Goal: Task Accomplishment & Management: Complete application form

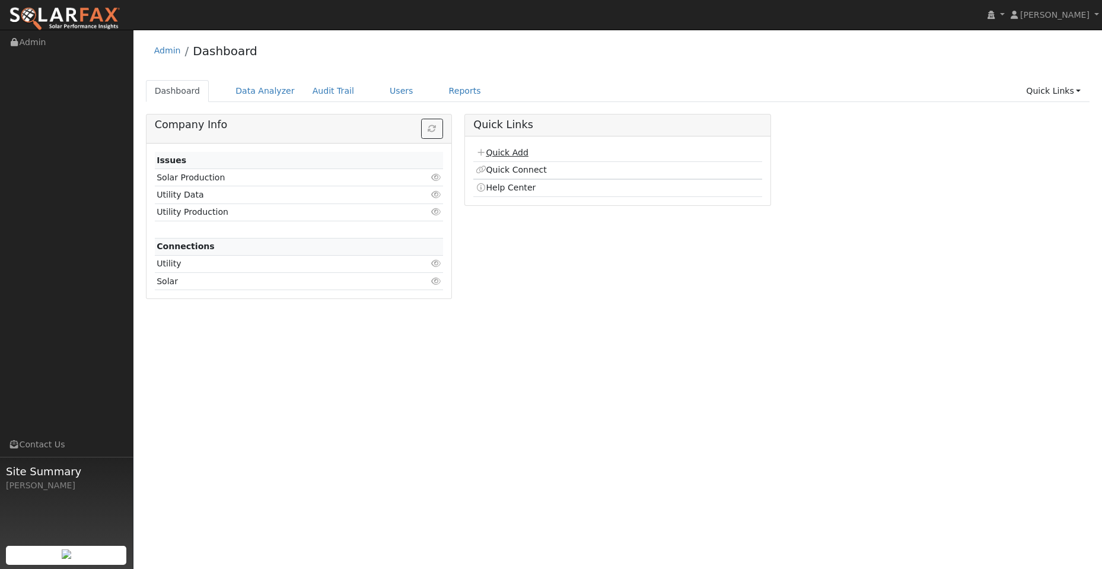
click at [503, 155] on link "Quick Add" at bounding box center [501, 152] width 53 height 9
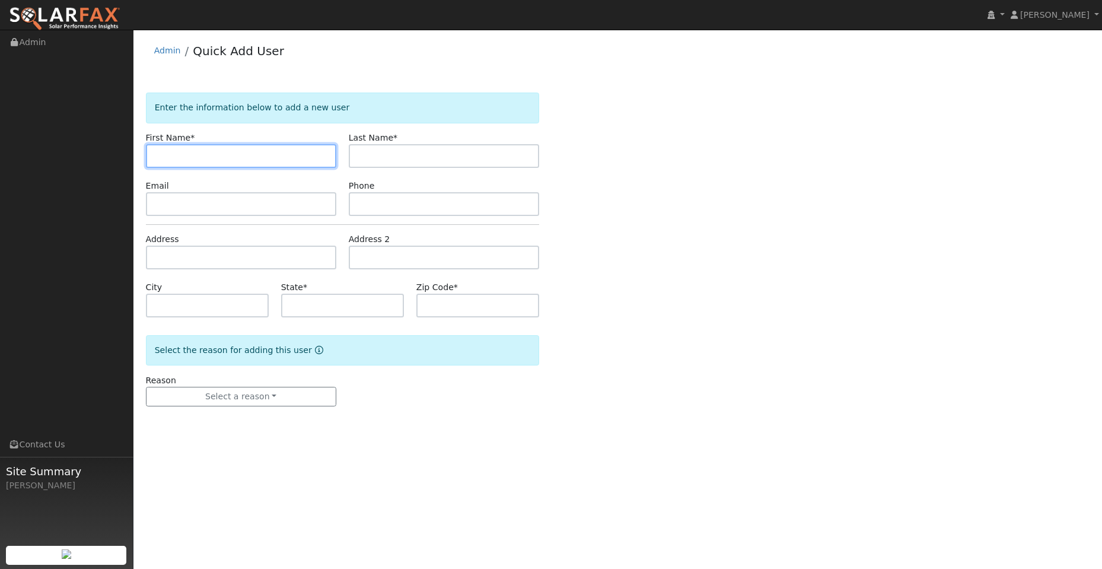
click at [160, 158] on input "text" at bounding box center [241, 156] width 190 height 24
paste input "Eric"
click at [157, 159] on input "Eric" at bounding box center [241, 156] width 190 height 24
type input "Eric"
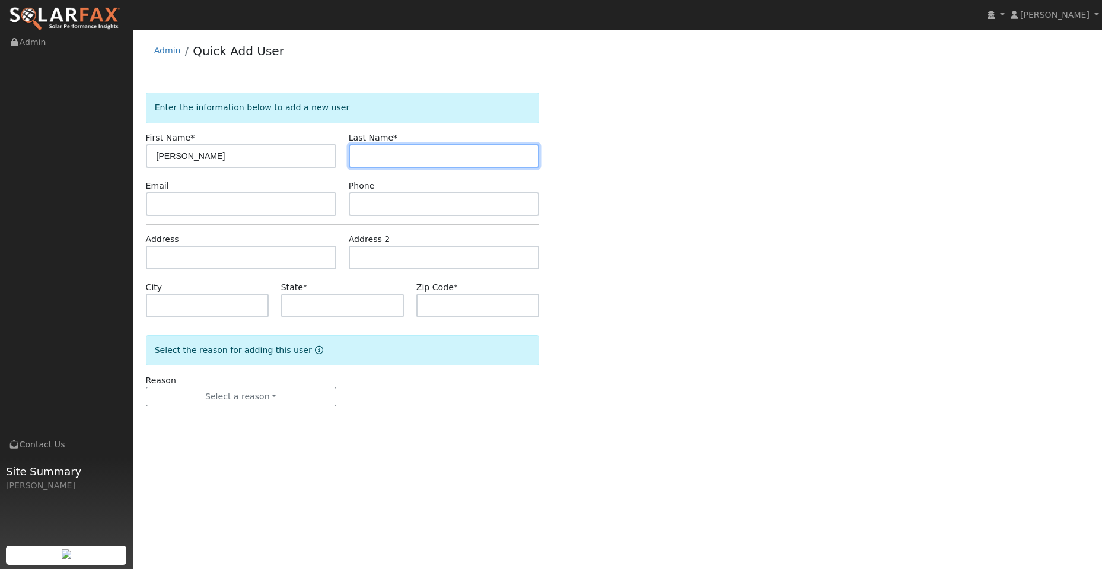
click at [392, 153] on input "text" at bounding box center [444, 156] width 190 height 24
click at [371, 158] on input "text" at bounding box center [444, 156] width 190 height 24
paste input "Donnelly"
click at [359, 158] on input "Donnelly" at bounding box center [444, 156] width 190 height 24
type input "Donnelly"
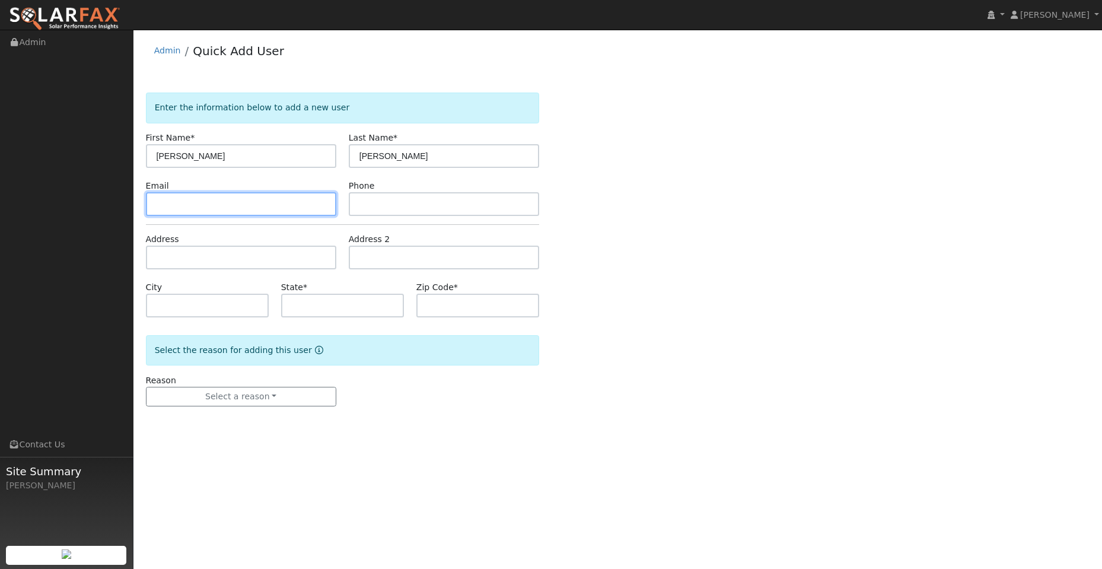
click at [272, 205] on input "text" at bounding box center [241, 204] width 190 height 24
click at [172, 208] on input "text" at bounding box center [241, 204] width 190 height 24
paste input "[EMAIL_ADDRESS][DOMAIN_NAME]"
click at [159, 203] on input "[EMAIL_ADDRESS][DOMAIN_NAME]" at bounding box center [241, 204] width 190 height 24
click at [157, 205] on input "[EMAIL_ADDRESS][DOMAIN_NAME]" at bounding box center [241, 204] width 190 height 24
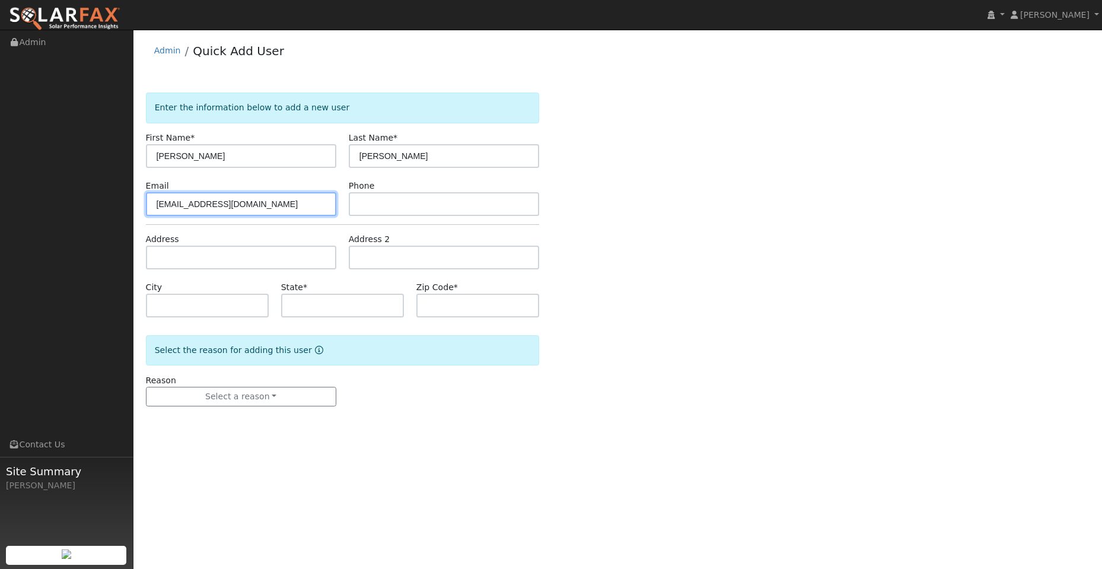
type input "[EMAIL_ADDRESS][DOMAIN_NAME]"
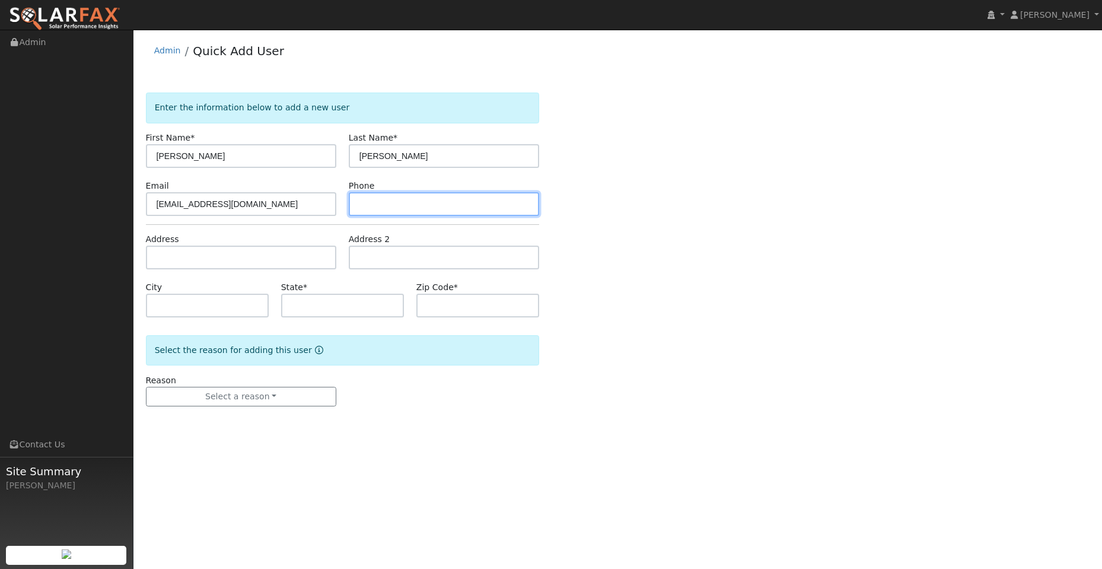
click at [387, 206] on input "text" at bounding box center [444, 204] width 190 height 24
click at [389, 207] on input "text" at bounding box center [444, 204] width 190 height 24
paste input "(510) 901-9898"
click at [359, 204] on input "(510) 901-9898" at bounding box center [444, 204] width 190 height 24
click at [362, 204] on input "(510) 901-9898" at bounding box center [444, 204] width 190 height 24
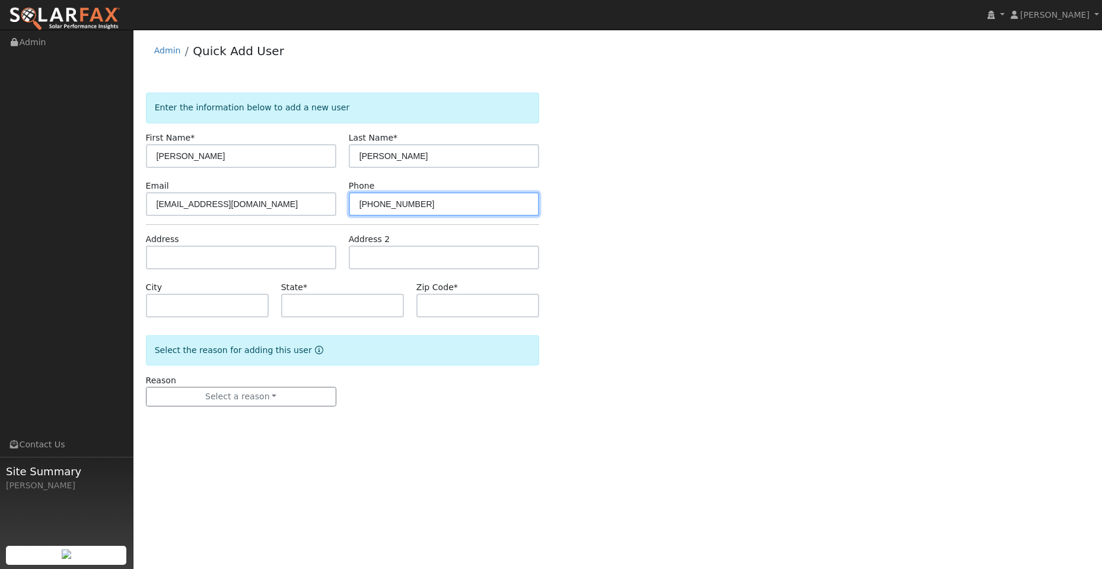
type input "(510) 901-9898"
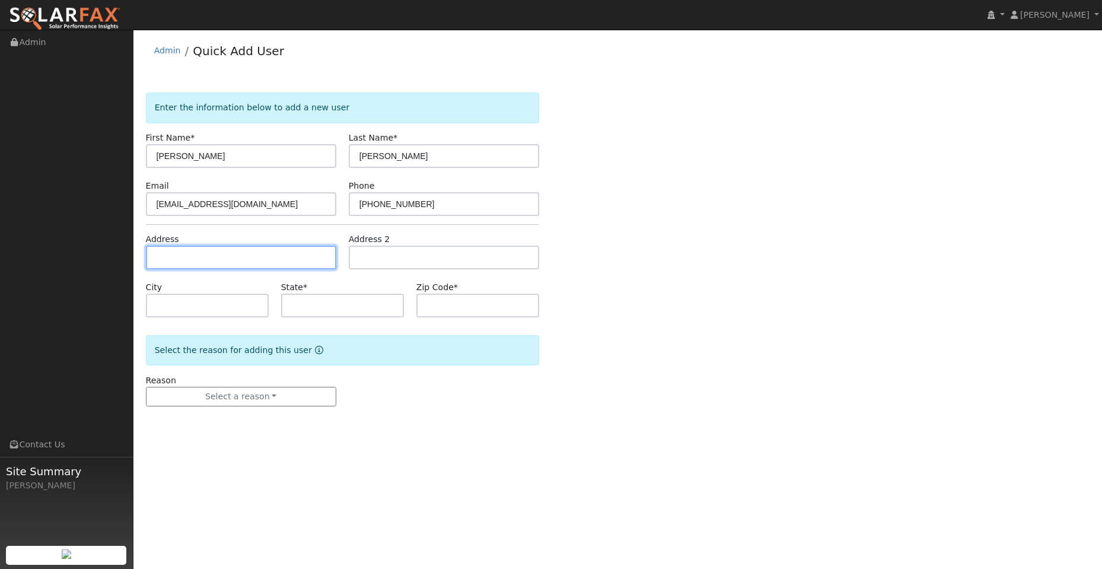
click at [251, 263] on input "text" at bounding box center [241, 257] width 190 height 24
drag, startPoint x: 186, startPoint y: 253, endPoint x: 176, endPoint y: 256, distance: 10.5
click at [186, 253] on input "text" at bounding box center [241, 257] width 190 height 24
paste input "415 Stonefield Place"
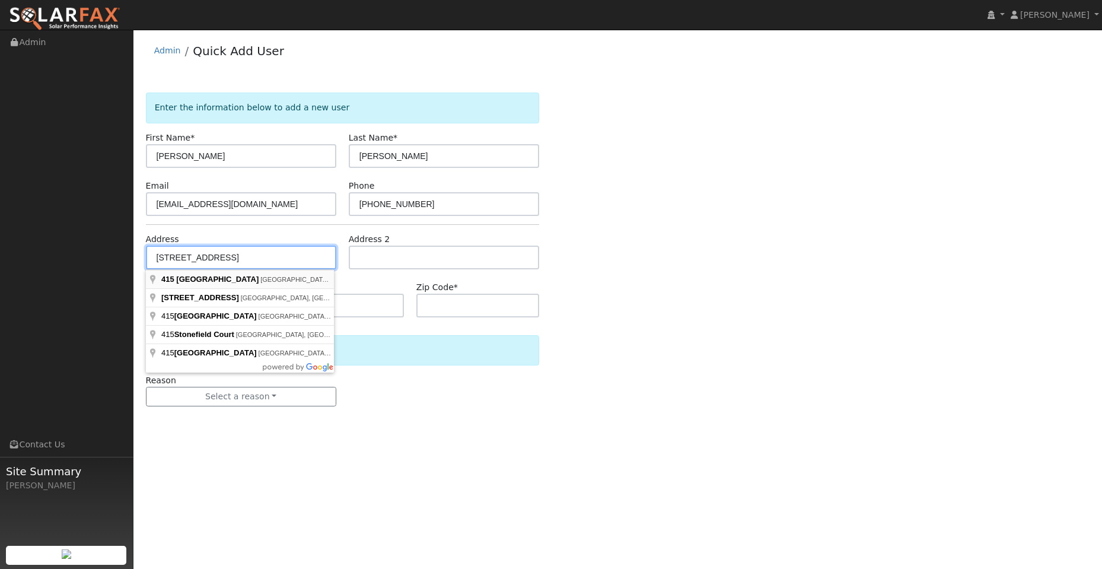
type input "415 Stonefield Place"
type input "Moraga"
type input "CA"
type input "94556"
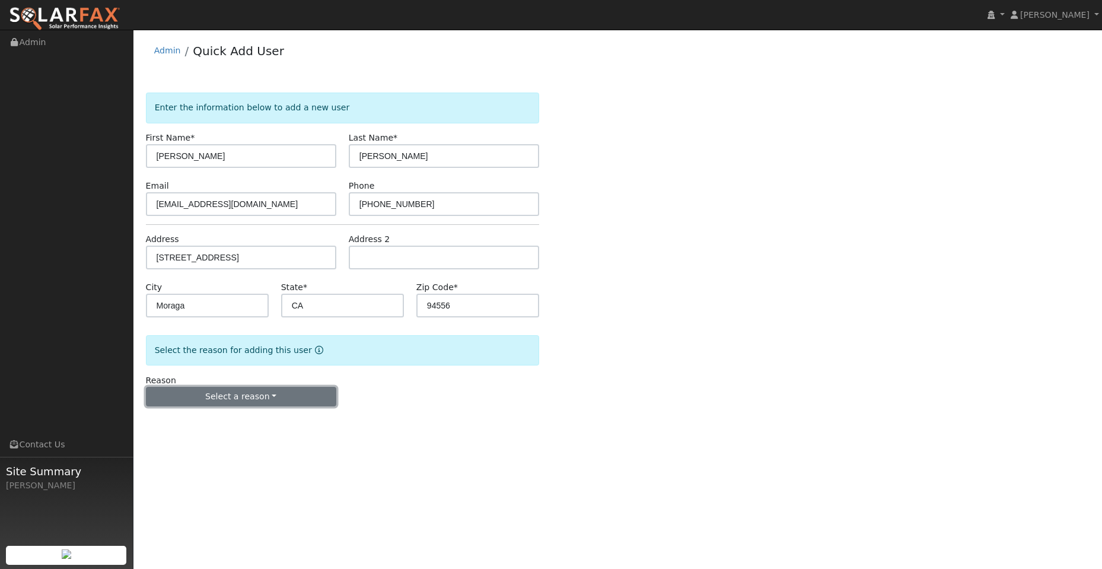
click at [242, 399] on button "Select a reason" at bounding box center [241, 397] width 190 height 20
click at [224, 423] on link "New lead" at bounding box center [211, 421] width 131 height 17
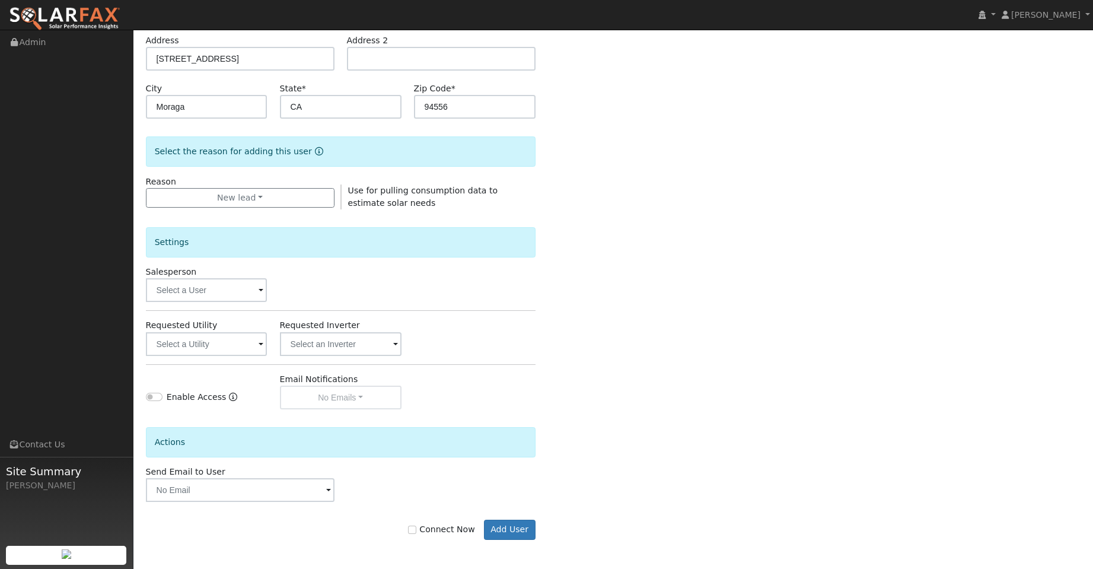
scroll to position [199, 0]
click at [237, 287] on input "text" at bounding box center [207, 289] width 122 height 24
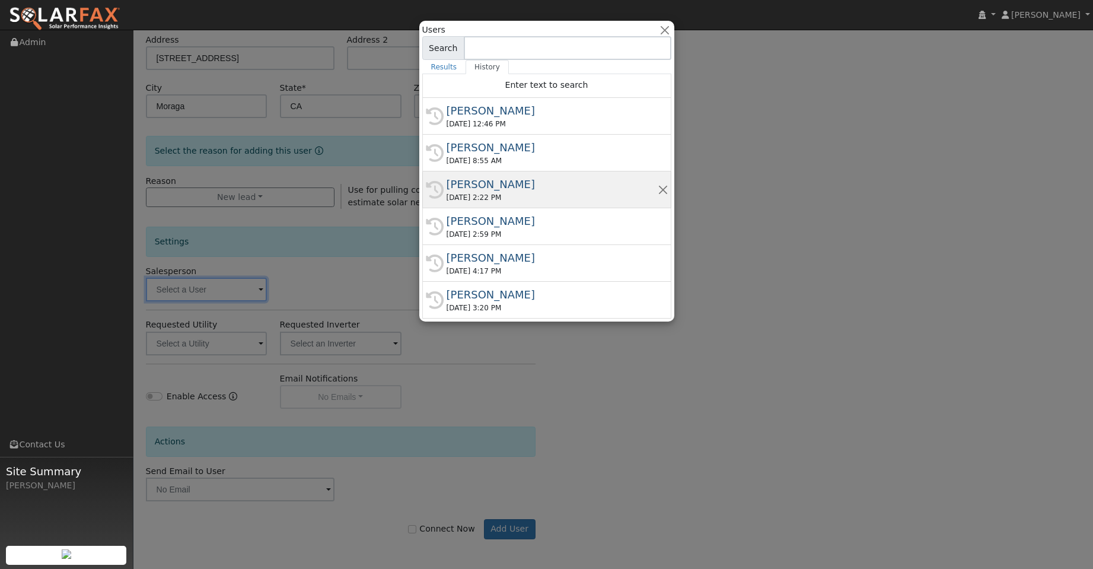
click at [517, 184] on div "Kelsey Commerford" at bounding box center [551, 184] width 211 height 16
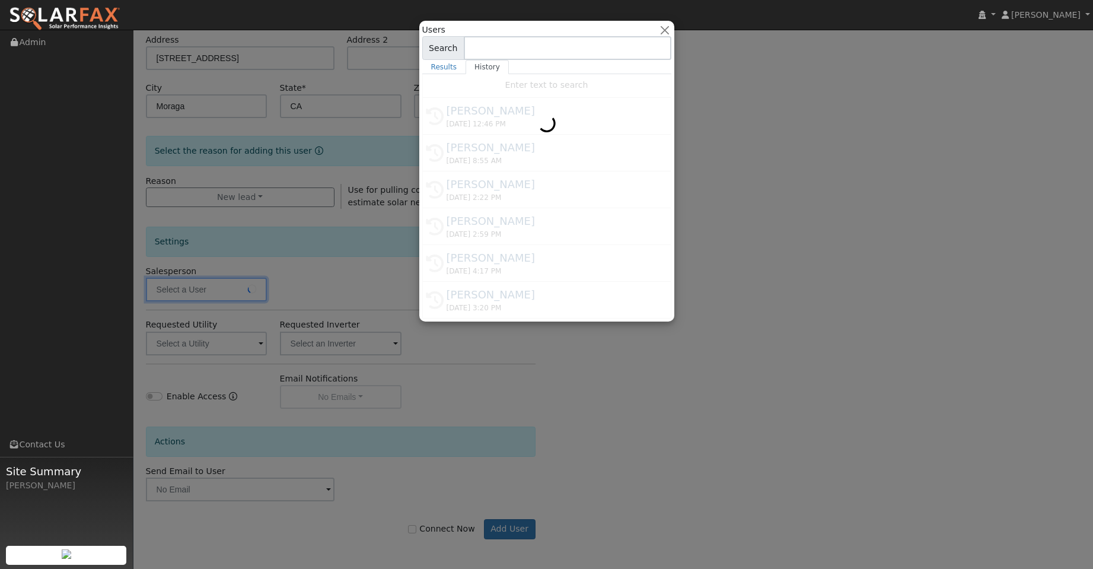
type input "Kelsey Commerford"
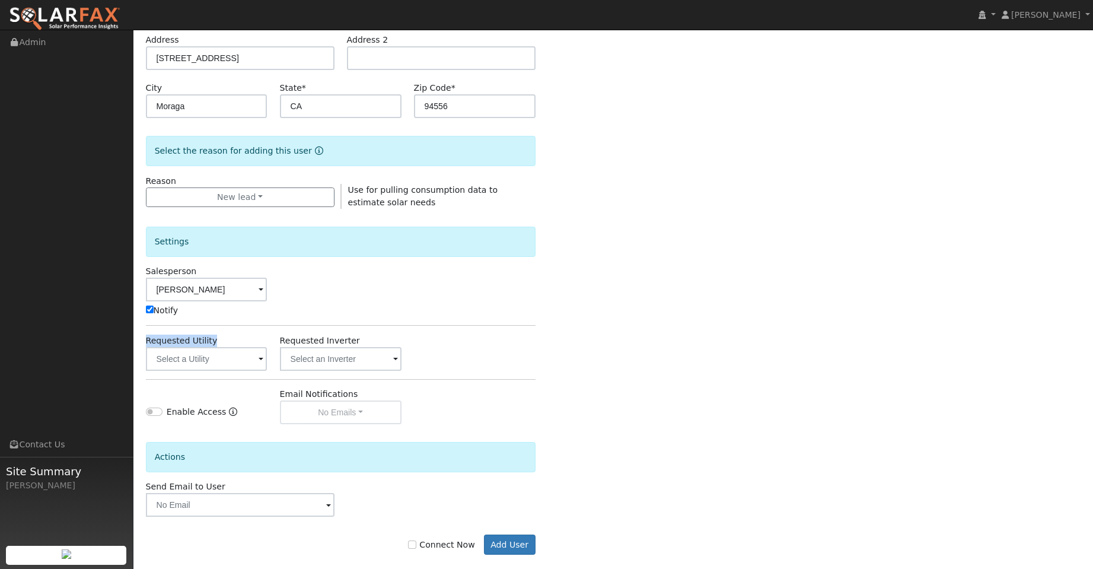
click at [230, 370] on div "Settings Salesperson Kelsey Commerford Notify Requested Utility Requested Inver…" at bounding box center [341, 316] width 390 height 215
click at [241, 360] on input "text" at bounding box center [207, 359] width 122 height 24
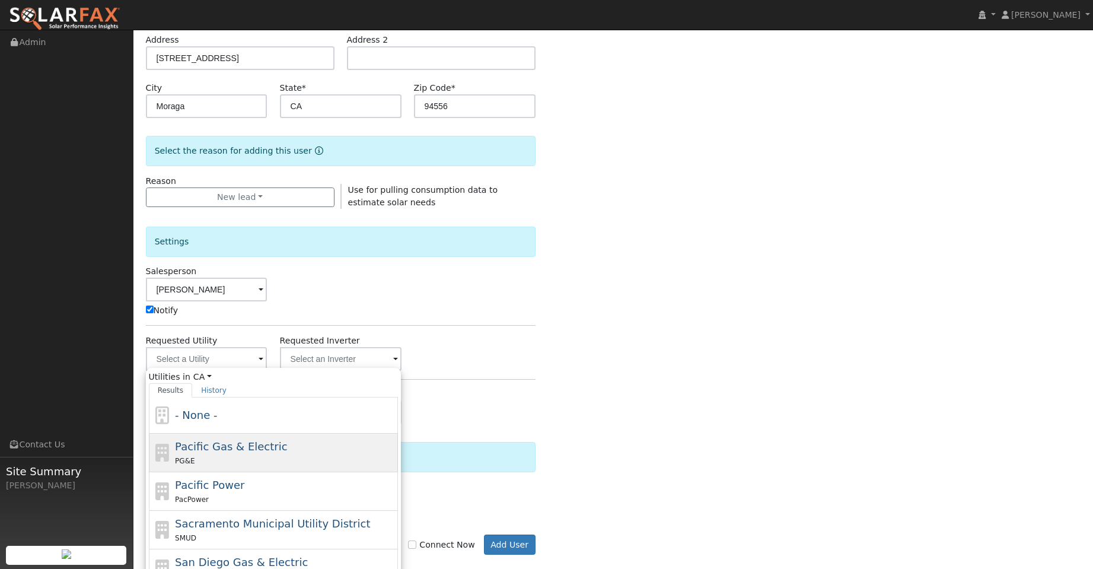
click at [320, 455] on div "PG&E" at bounding box center [285, 460] width 220 height 12
type input "Pacific Gas & Electric"
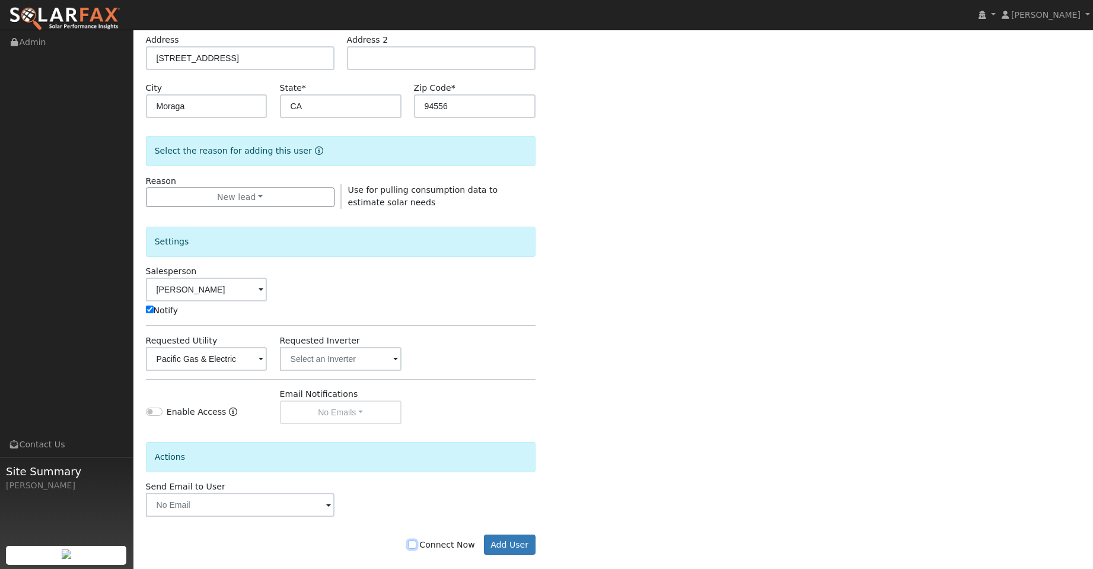
click at [416, 542] on input "Connect Now" at bounding box center [412, 544] width 8 height 8
checkbox input "true"
click at [510, 547] on button "Add User" at bounding box center [510, 544] width 52 height 20
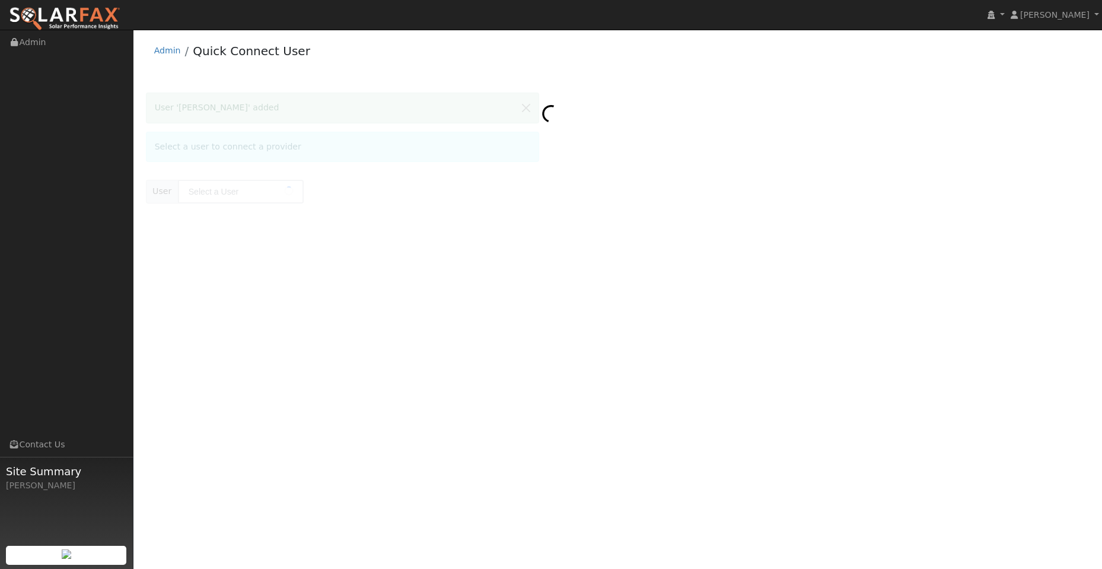
type input "Eric Donnelly"
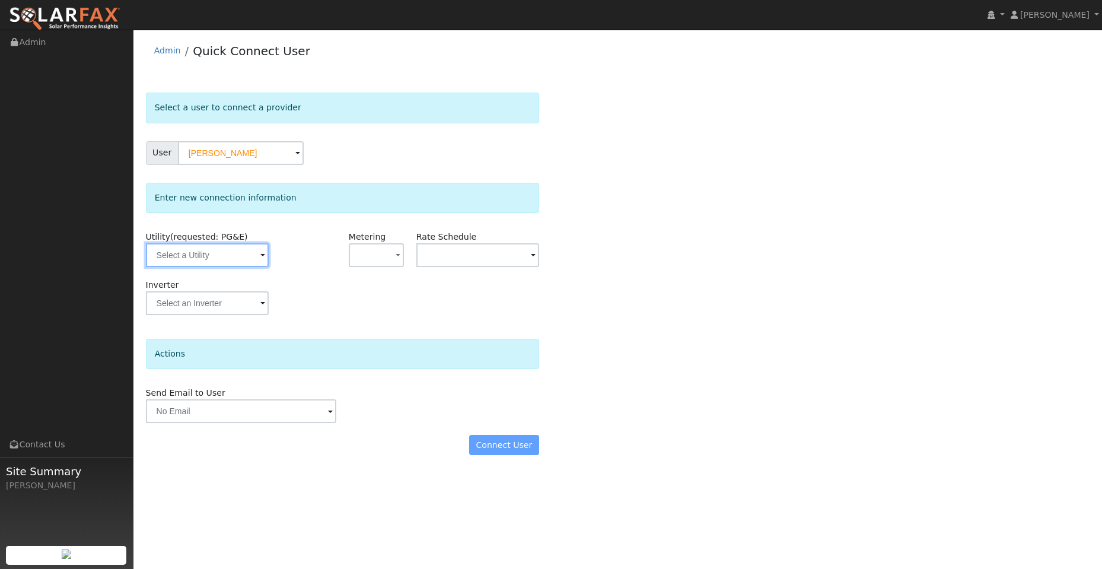
click at [222, 263] on input "text" at bounding box center [207, 255] width 123 height 24
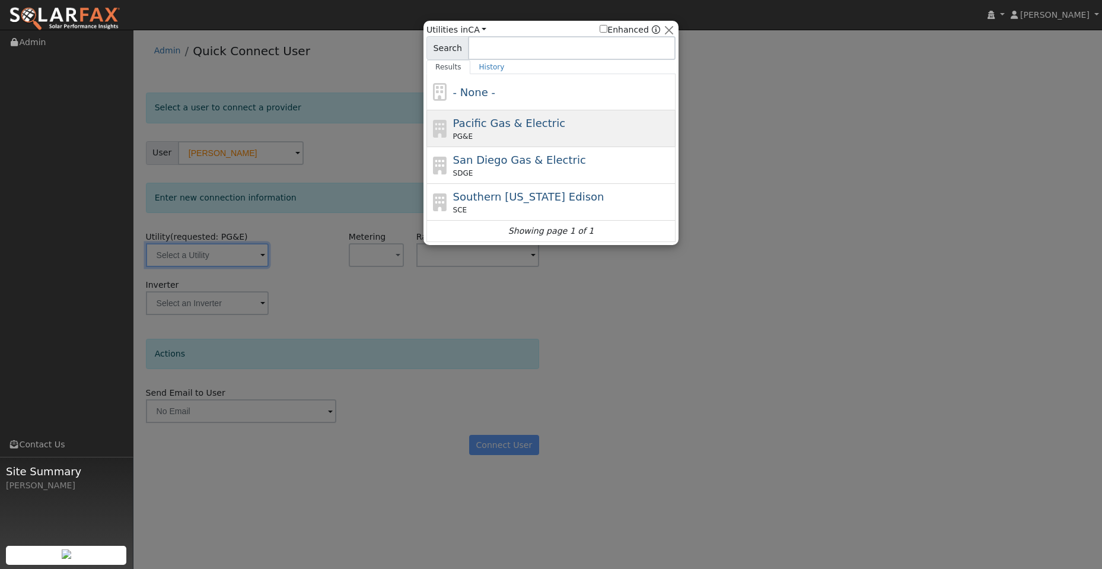
click at [507, 126] on span "Pacific Gas & Electric" at bounding box center [509, 123] width 112 height 12
type input "PG&E"
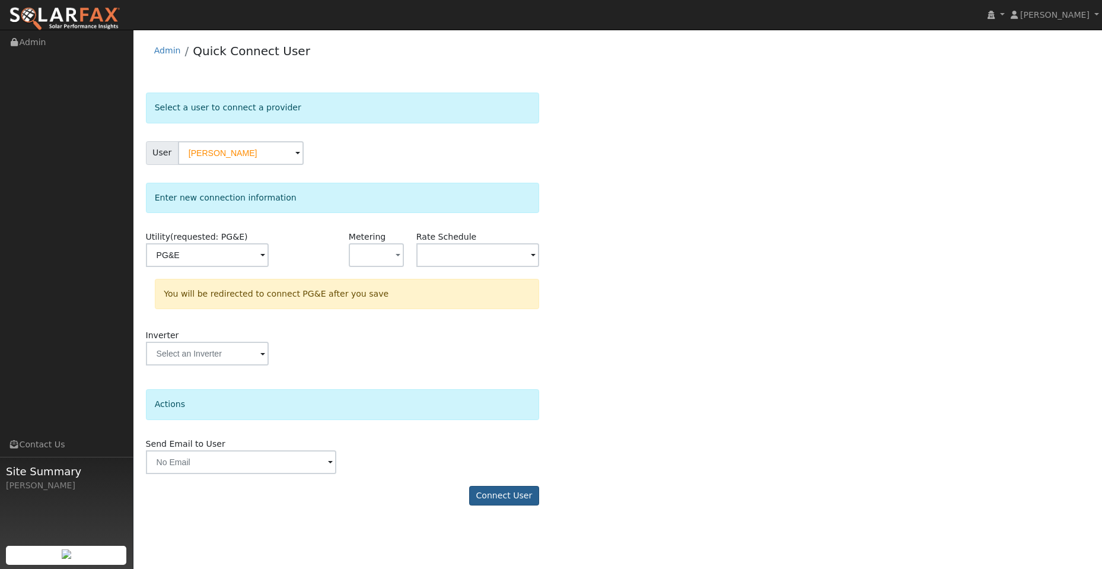
click at [522, 489] on form "Select a user to connect a provider User Eric Donnelly Account Default Account …" at bounding box center [342, 304] width 393 height 424
click at [521, 492] on button "Connect User" at bounding box center [504, 496] width 70 height 20
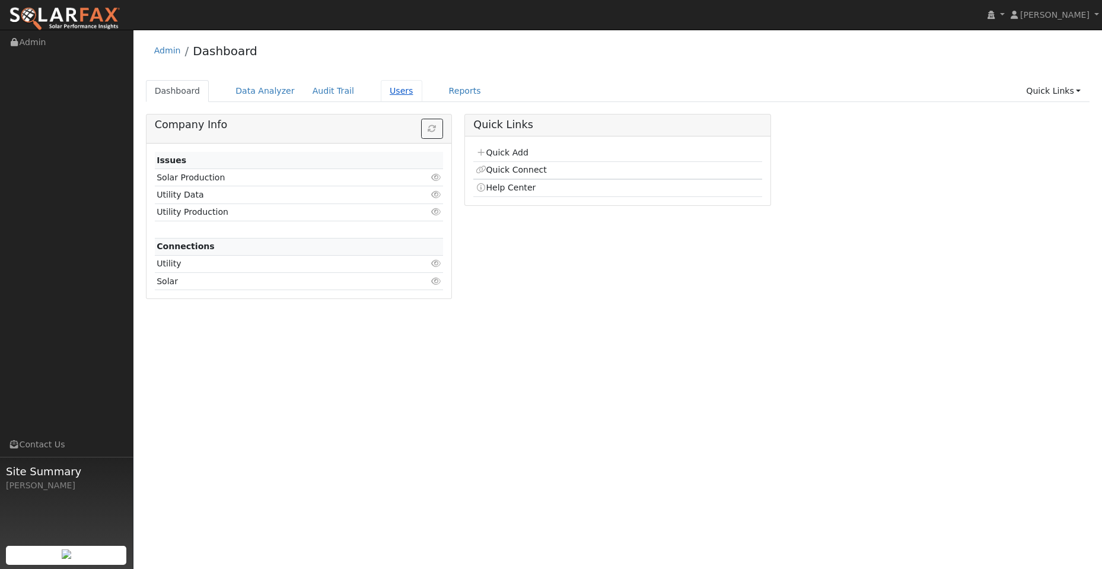
click at [383, 92] on link "Users" at bounding box center [402, 91] width 42 height 22
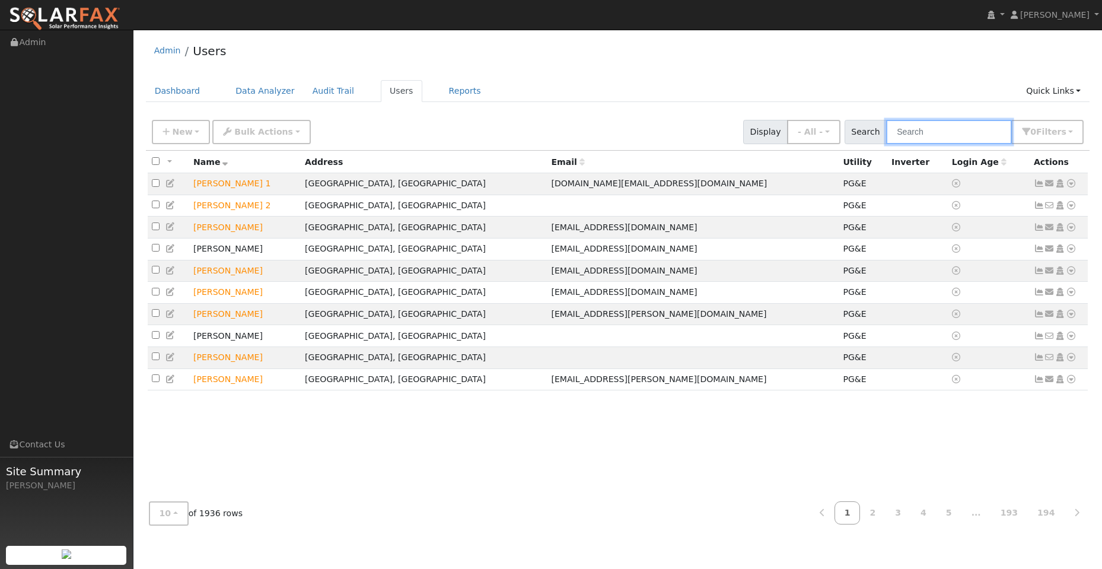
click at [959, 129] on input "text" at bounding box center [949, 132] width 126 height 24
paste input "[PERSON_NAME]"
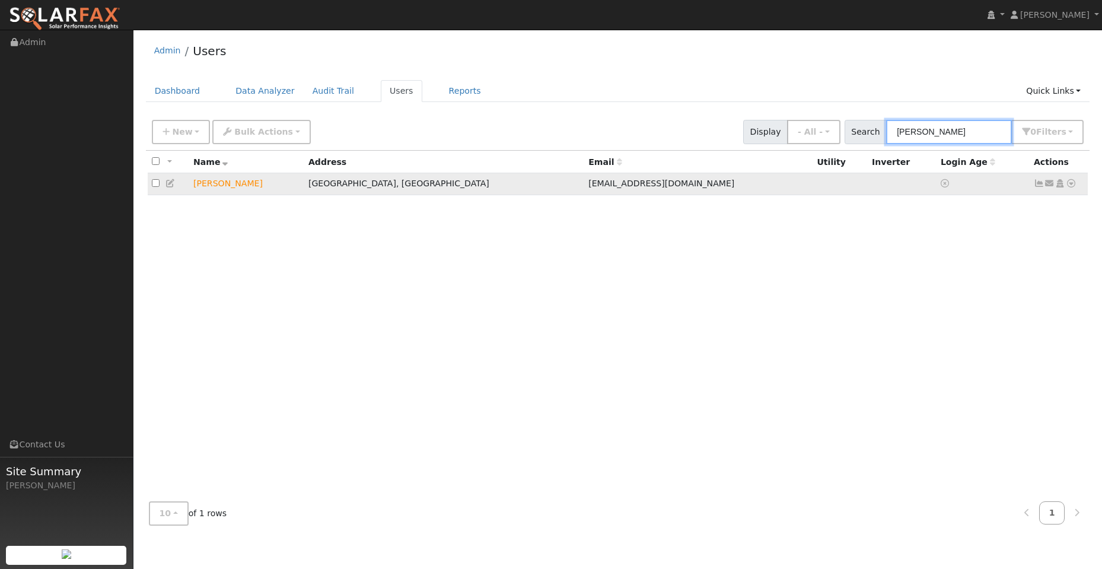
type input "[PERSON_NAME]"
click at [1075, 183] on icon at bounding box center [1070, 183] width 11 height 8
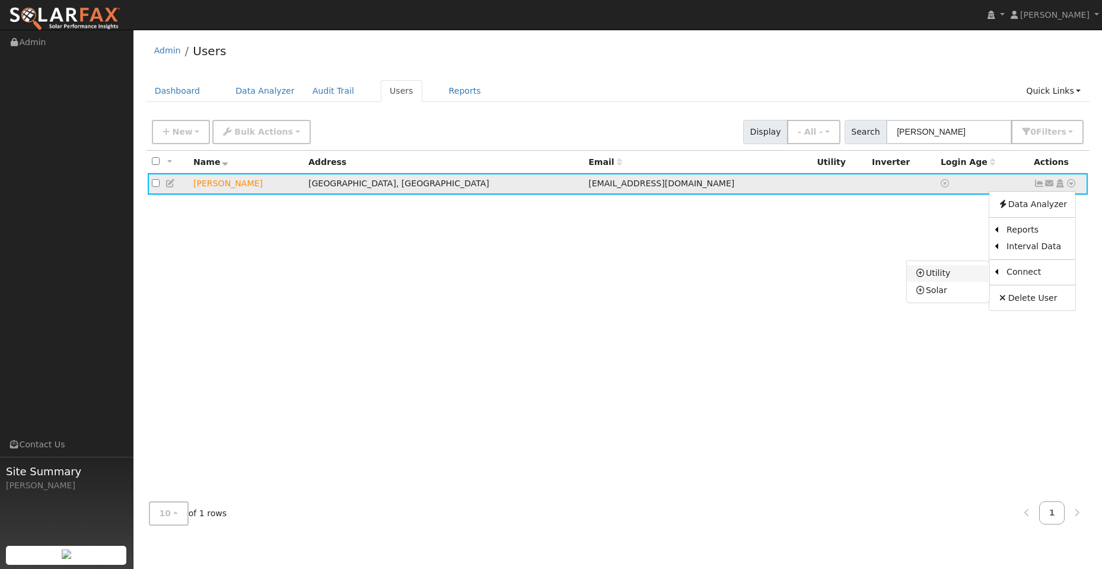
click at [967, 277] on link "Utility" at bounding box center [947, 273] width 82 height 17
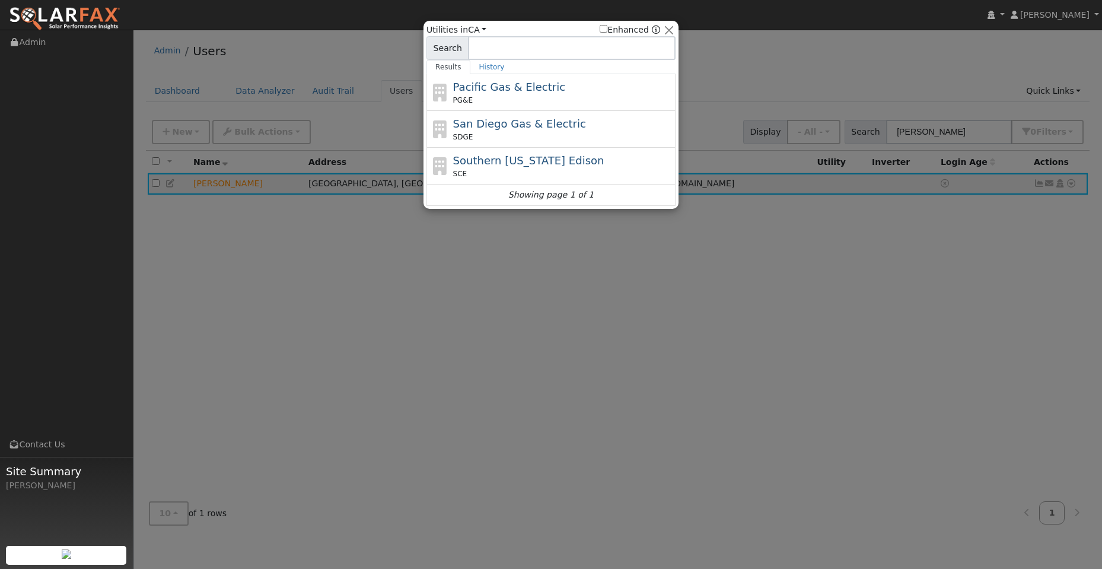
click at [583, 104] on div "PG&E" at bounding box center [563, 100] width 220 height 11
